Goal: Task Accomplishment & Management: Use online tool/utility

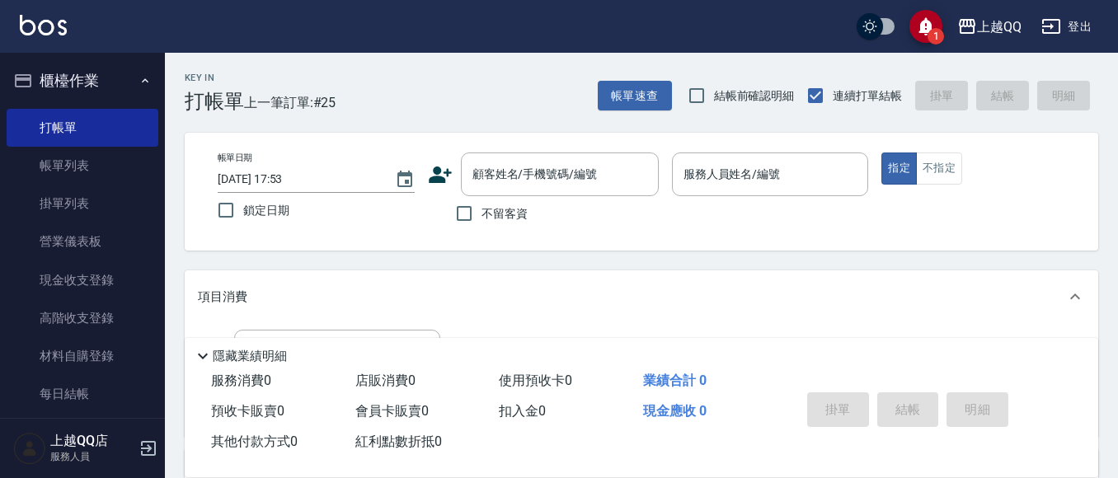
click at [156, 202] on nav "櫃檯作業 打帳單 帳單列表 掛單列表 營業儀表板 現金收支登錄 高階收支登錄 材料自購登錄 每日結帳 排班表 現場電腦打卡 預約管理 預約管理 單日預約紀錄 …" at bounding box center [82, 235] width 165 height 365
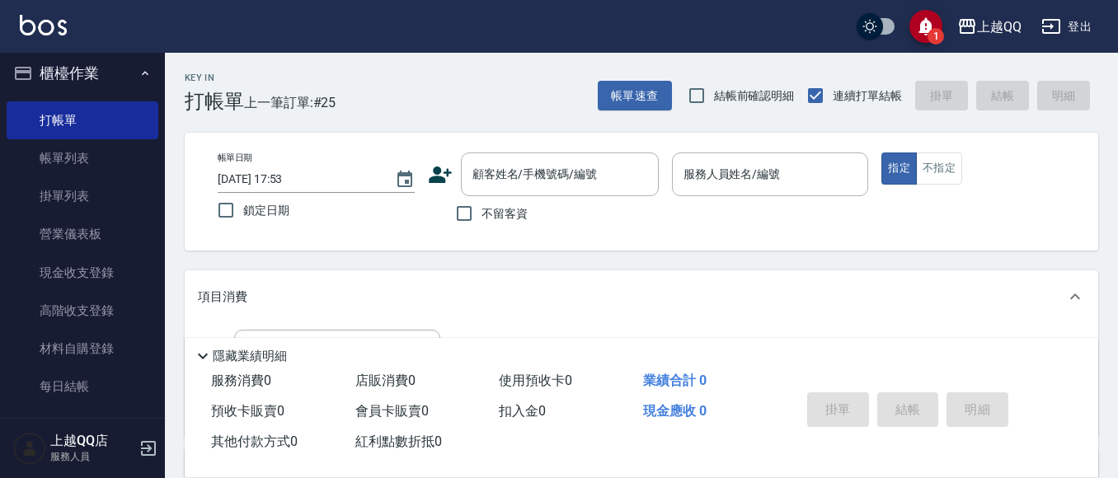
scroll to position [268, 0]
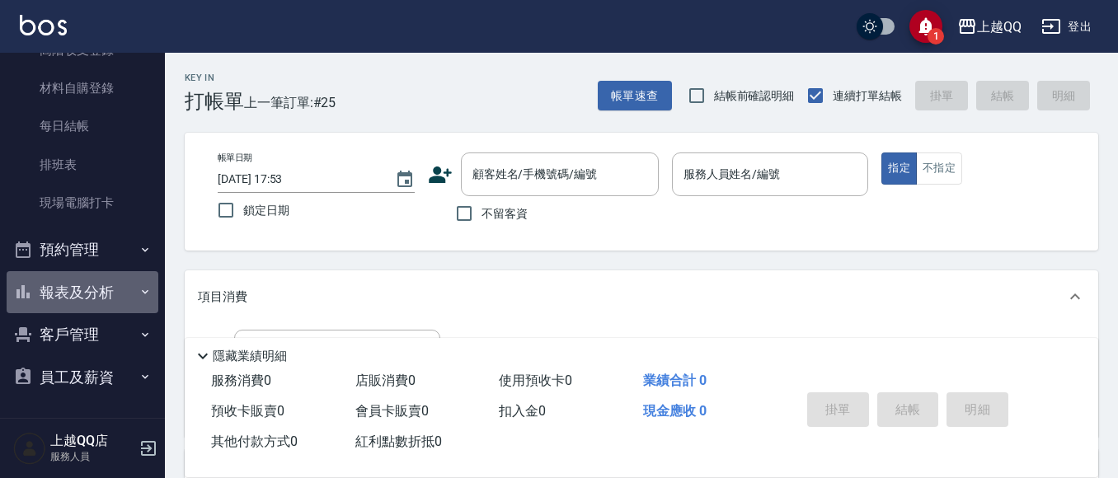
click at [91, 288] on button "報表及分析" at bounding box center [83, 292] width 152 height 43
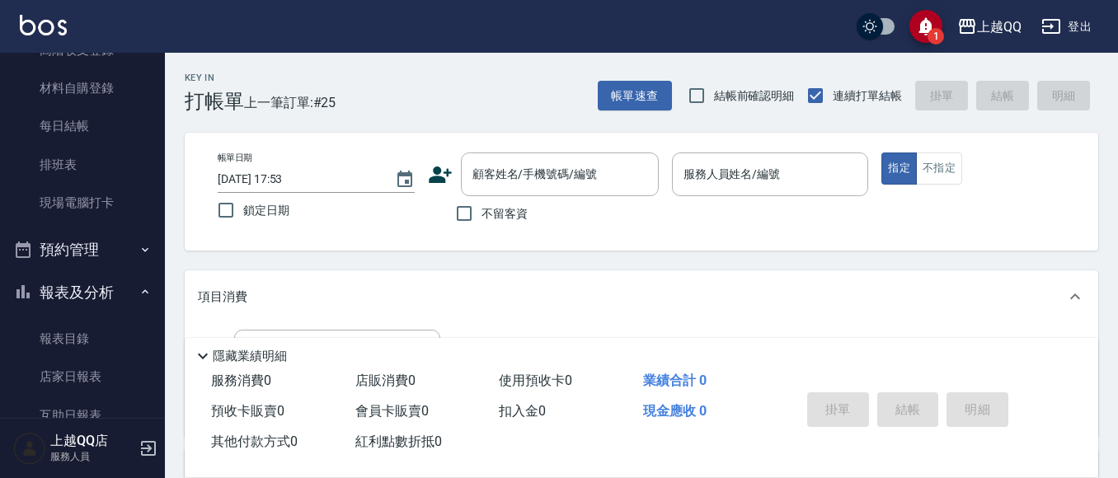
scroll to position [515, 0]
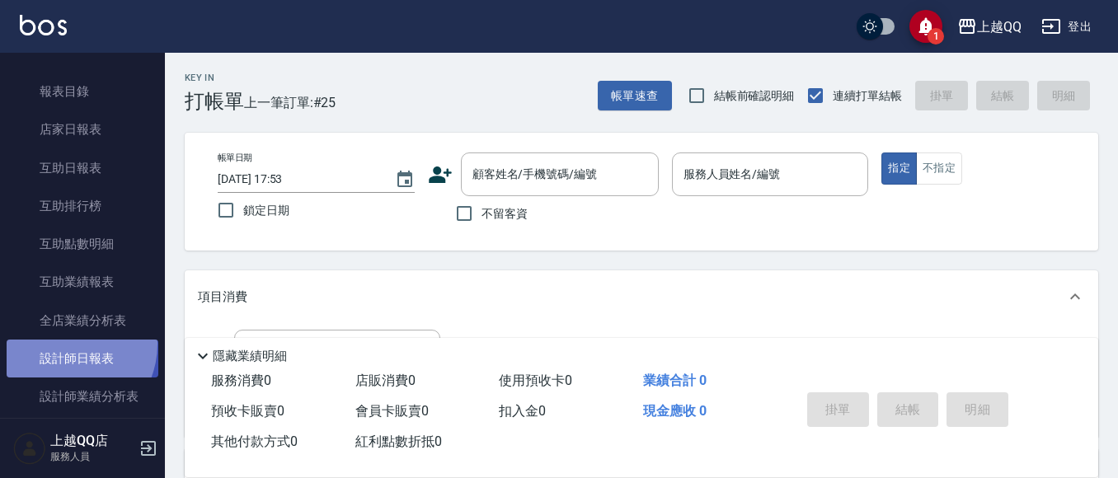
click at [62, 345] on link "設計師日報表" at bounding box center [83, 359] width 152 height 38
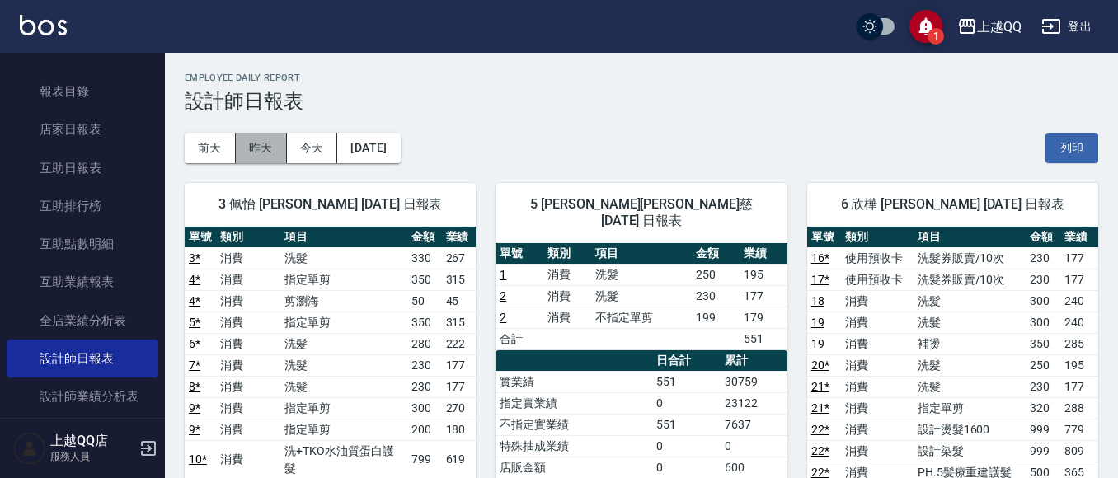
click at [256, 155] on button "昨天" at bounding box center [261, 148] width 51 height 31
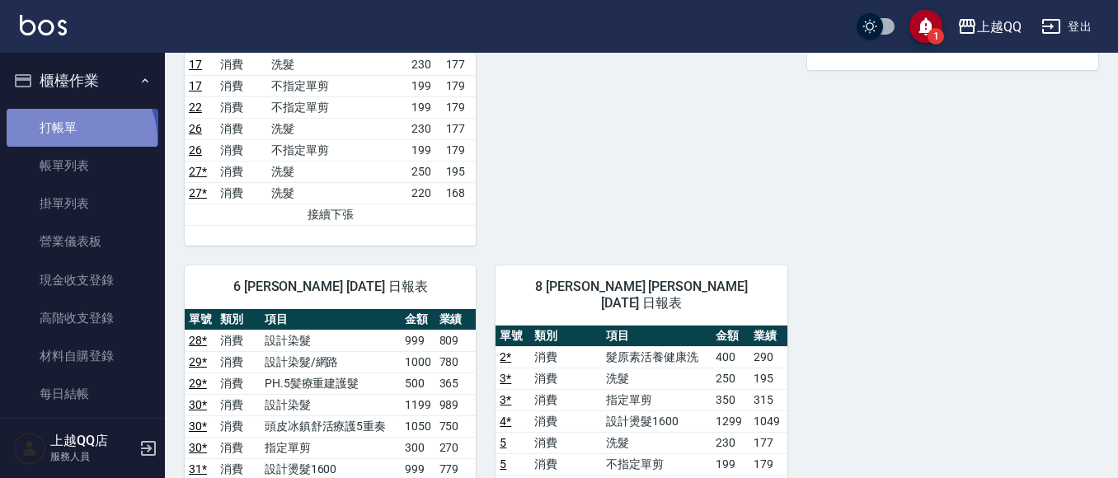
click at [72, 139] on link "打帳單" at bounding box center [83, 128] width 152 height 38
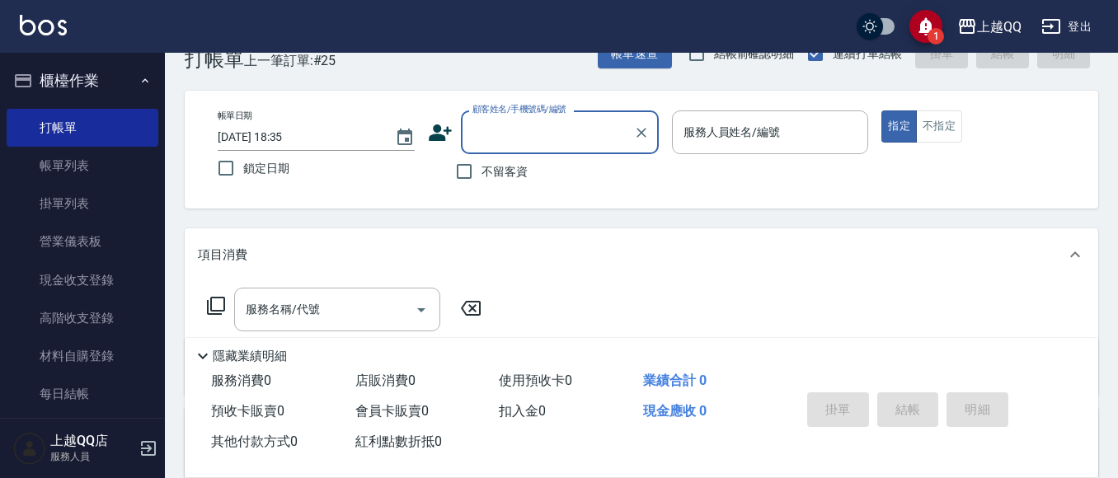
scroll to position [82, 0]
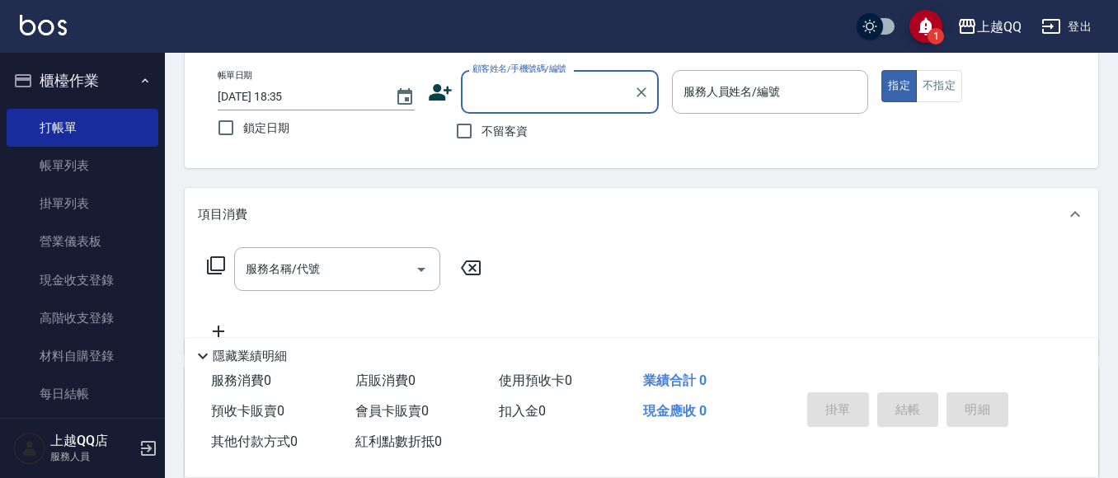
drag, startPoint x: 496, startPoint y: 126, endPoint x: 696, endPoint y: 92, distance: 203.2
click at [497, 126] on span "不留客資" at bounding box center [505, 131] width 46 height 17
click at [482, 126] on input "不留客資" at bounding box center [464, 131] width 35 height 35
checkbox input "true"
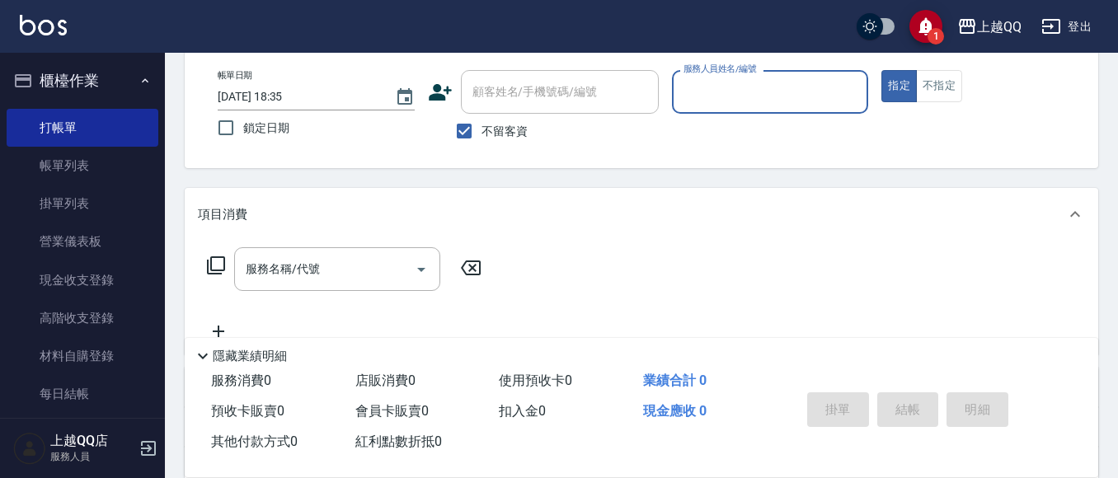
click at [812, 89] on input "服務人員姓名/編號" at bounding box center [771, 92] width 182 height 29
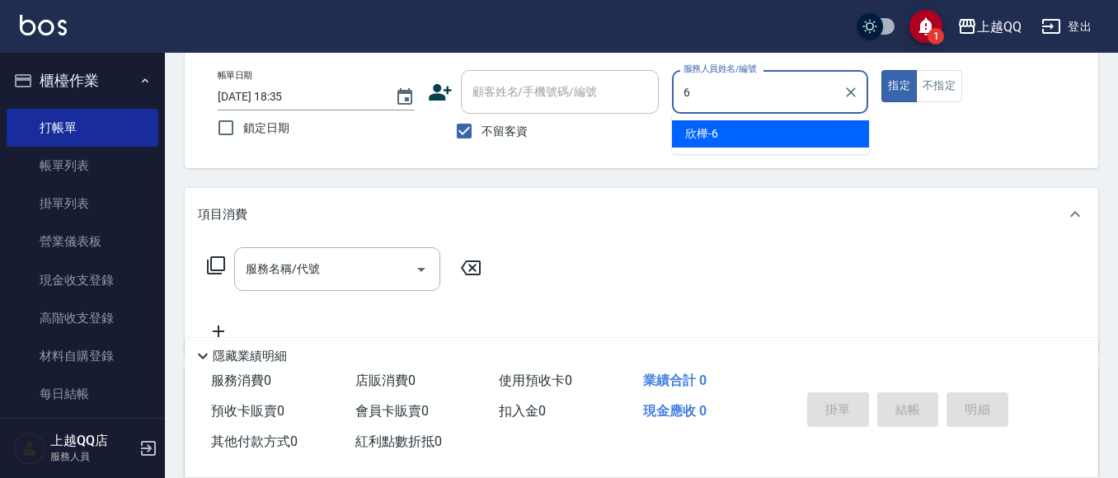
type input "欣樺-6"
type button "true"
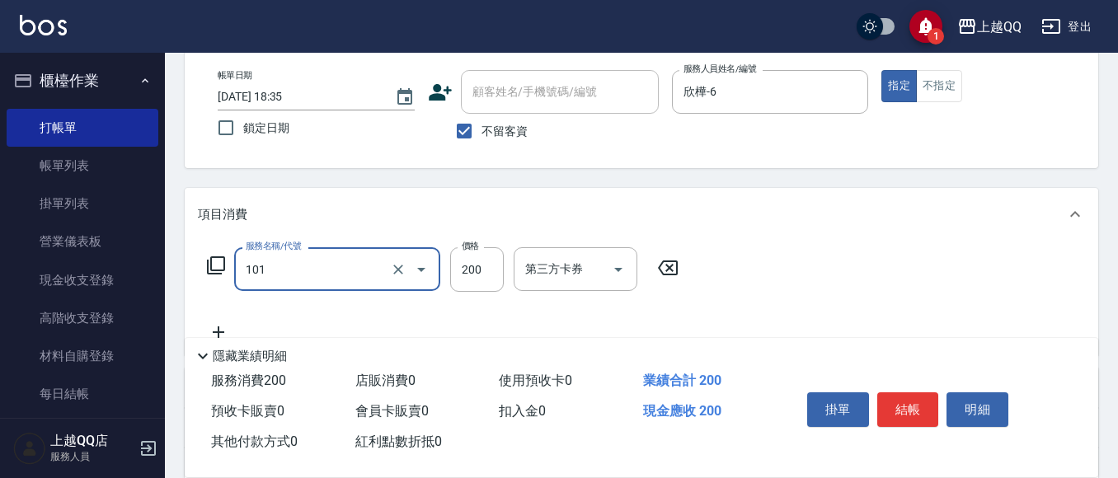
type input "洗髮(101)"
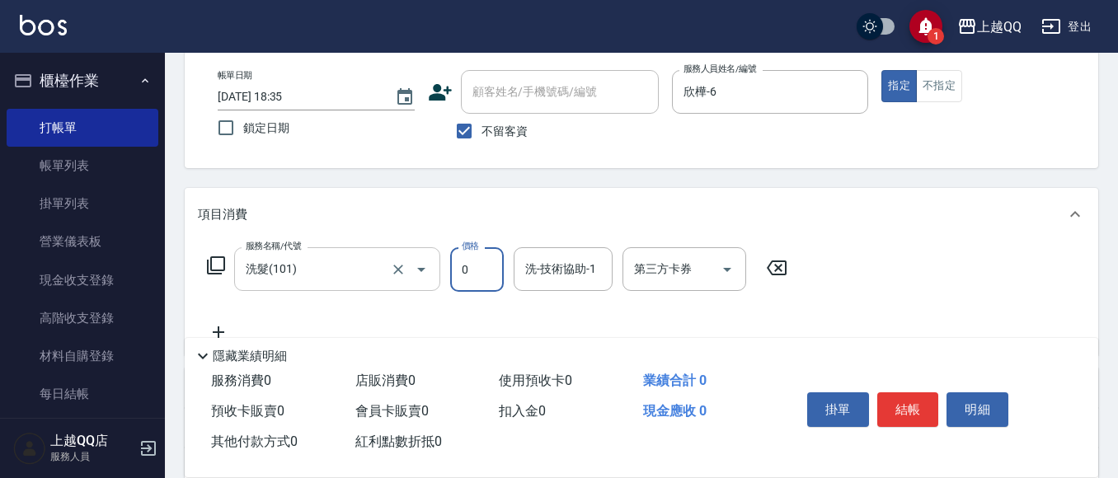
type input "0"
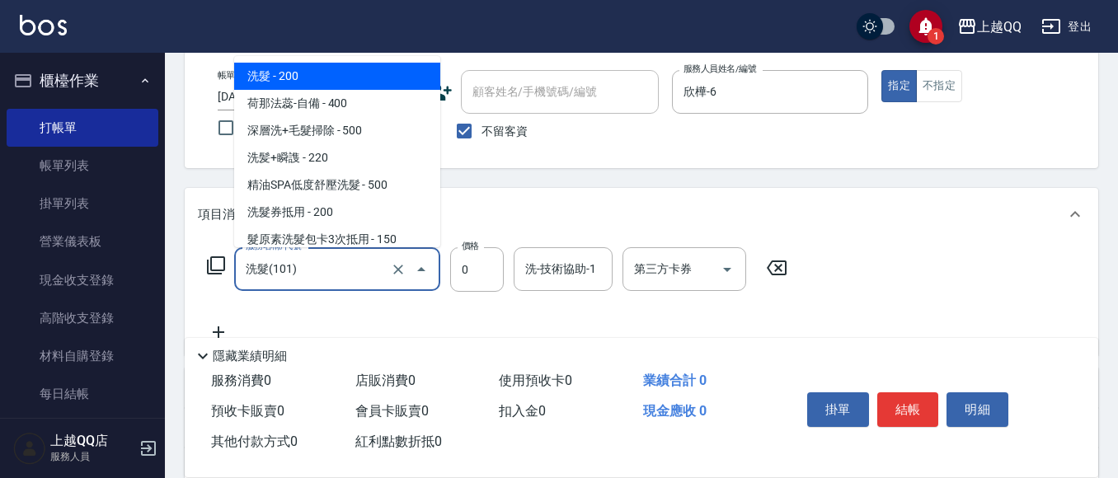
click at [351, 281] on input "洗髮(101)" at bounding box center [314, 269] width 145 height 29
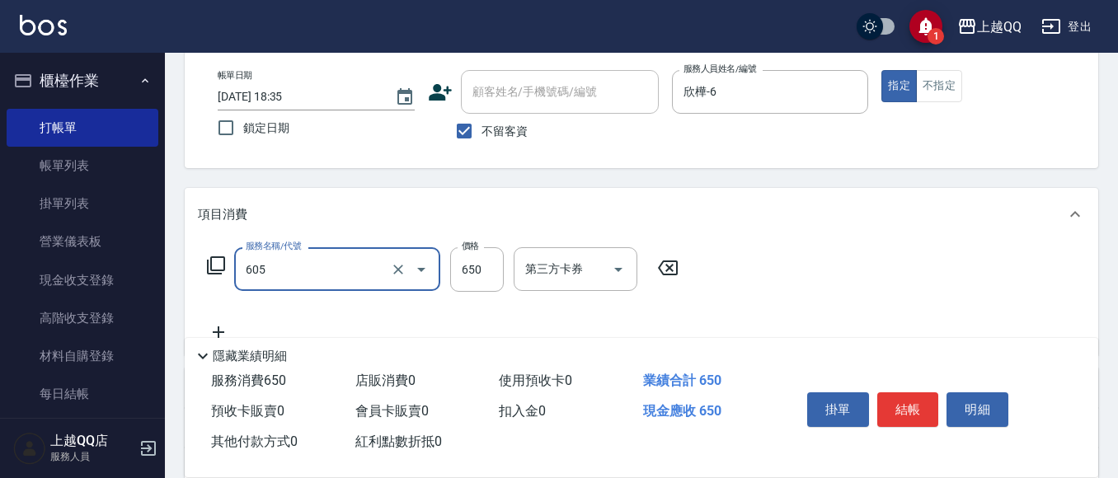
type input "[PERSON_NAME]頭皮冰鎮舒活洗髮(605)"
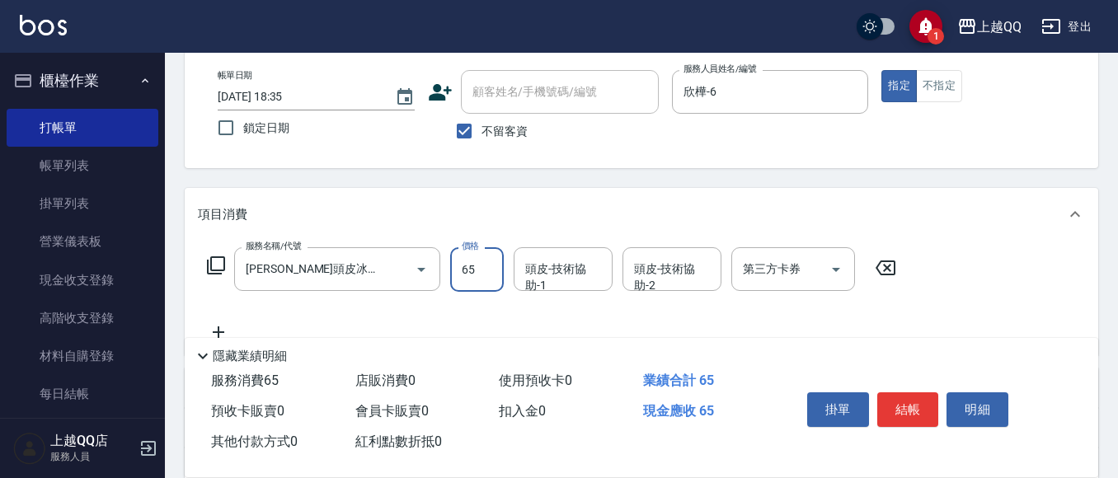
type input "650"
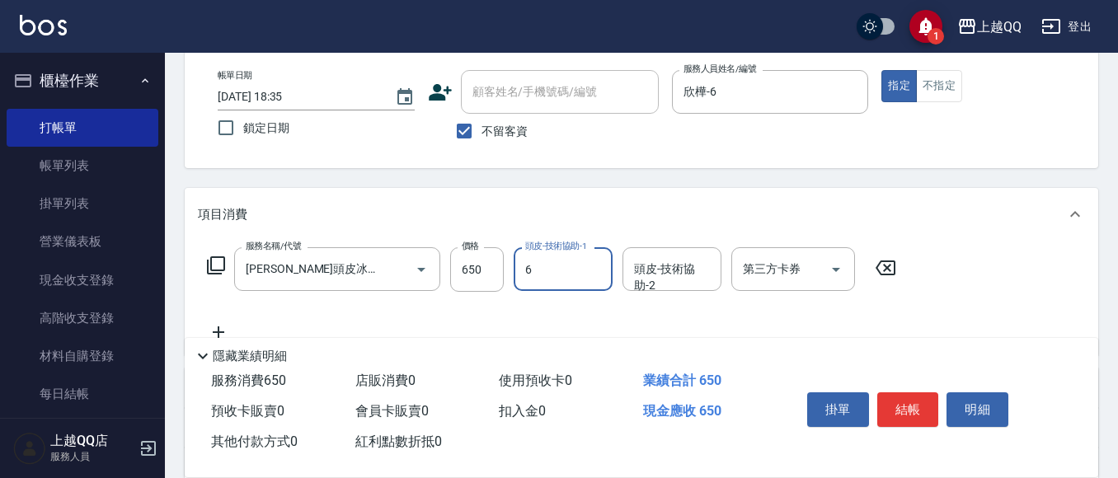
type input "欣樺-6"
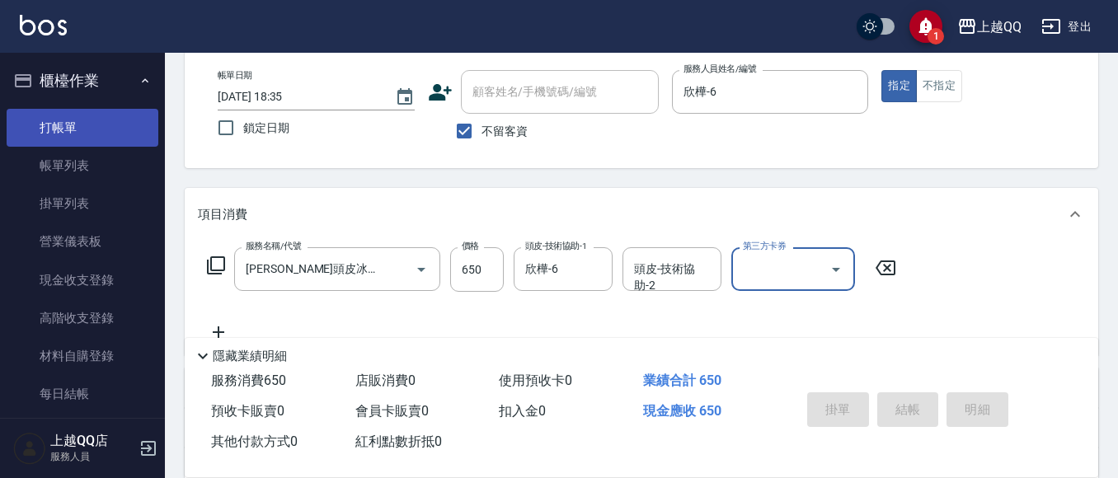
type input "[DATE] 19:04"
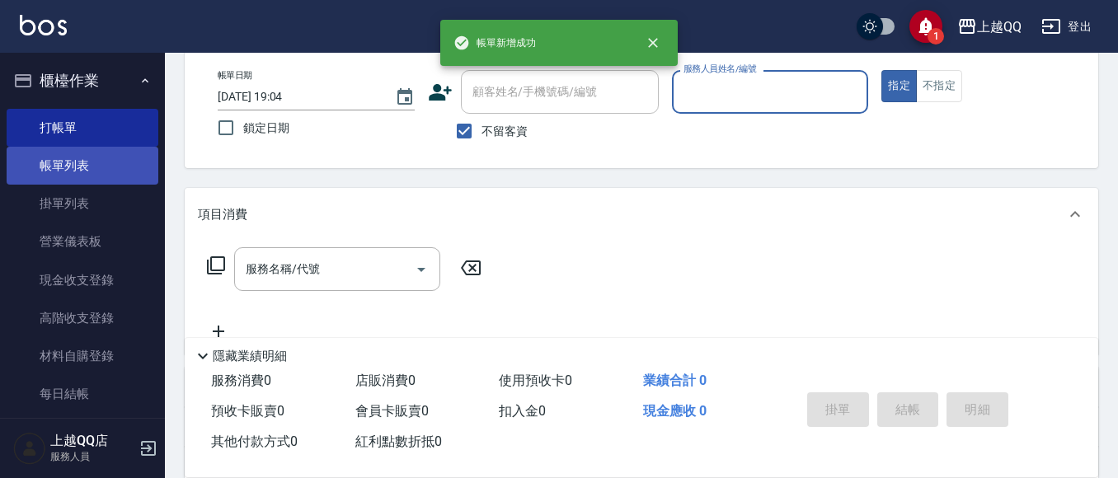
click at [68, 157] on link "帳單列表" at bounding box center [83, 166] width 152 height 38
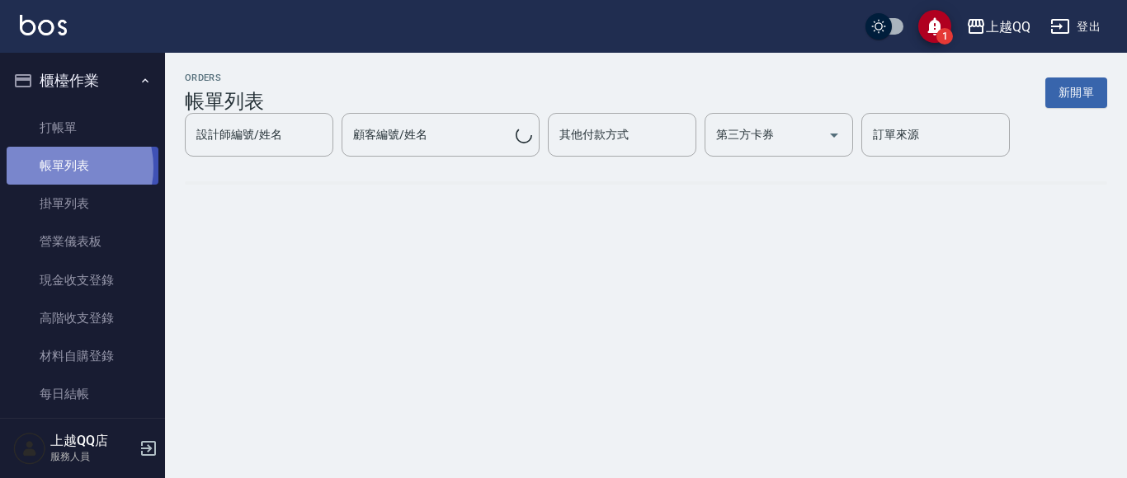
click at [58, 167] on link "帳單列表" at bounding box center [83, 166] width 152 height 38
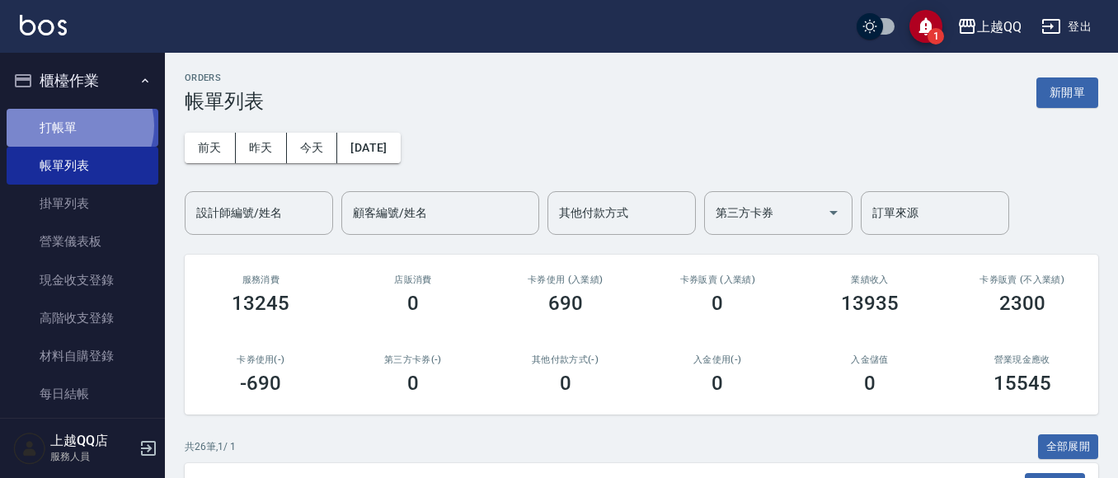
drag, startPoint x: 78, startPoint y: 125, endPoint x: 66, endPoint y: 119, distance: 13.3
click at [78, 125] on link "打帳單" at bounding box center [83, 128] width 152 height 38
